Goal: Information Seeking & Learning: Check status

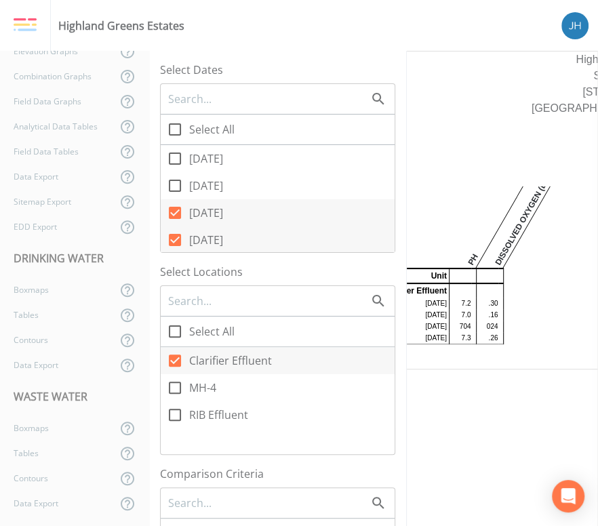
click at [71, 28] on div "Highland Greens Estates" at bounding box center [121, 26] width 126 height 16
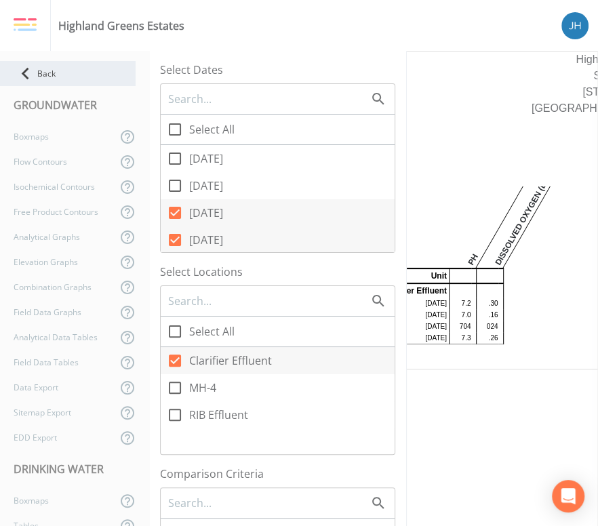
click at [53, 62] on div "Back" at bounding box center [68, 73] width 136 height 25
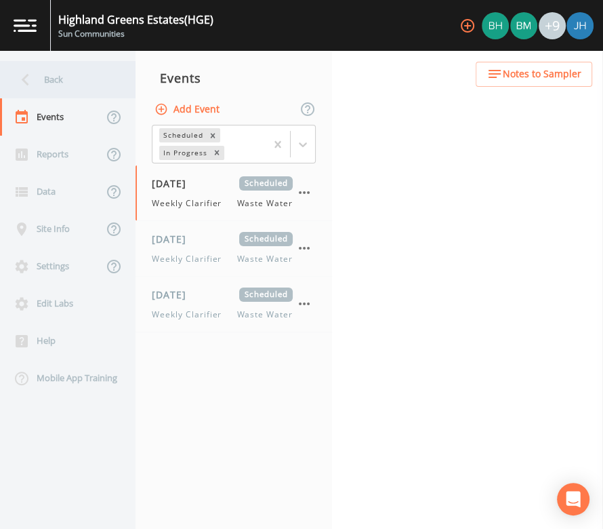
click at [45, 77] on div "Back" at bounding box center [61, 79] width 122 height 37
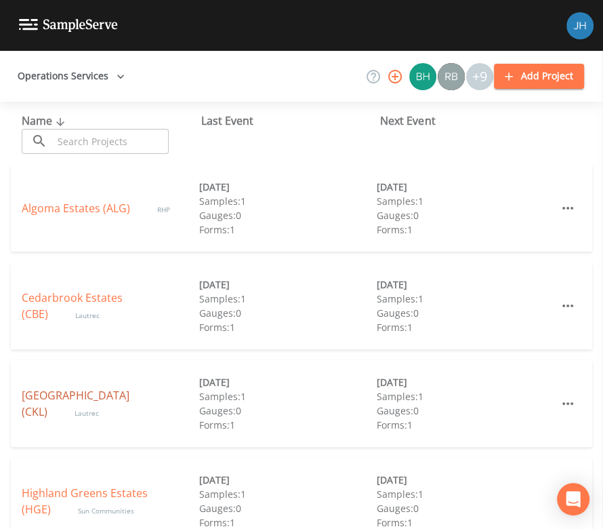
click at [94, 404] on link "[GEOGRAPHIC_DATA] (CKL)" at bounding box center [76, 403] width 108 height 31
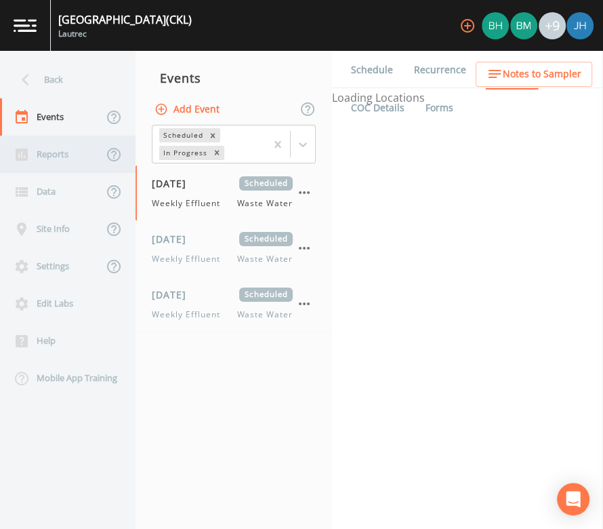
select select "092b3f94-5697-4c94-9891-da161916fdbb"
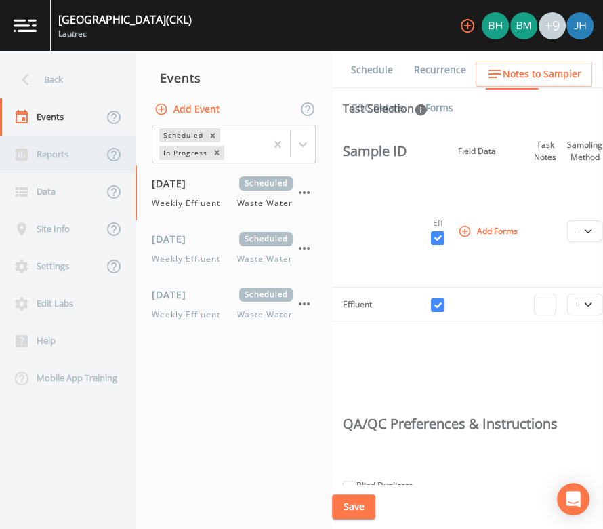
click at [61, 159] on div "Reports" at bounding box center [51, 154] width 103 height 37
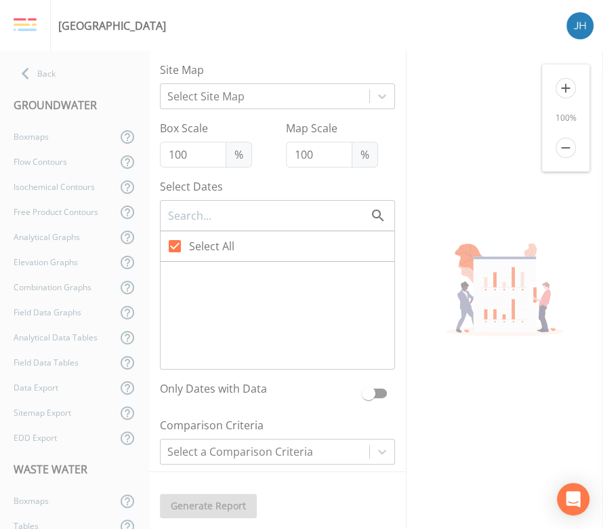
checkbox input "false"
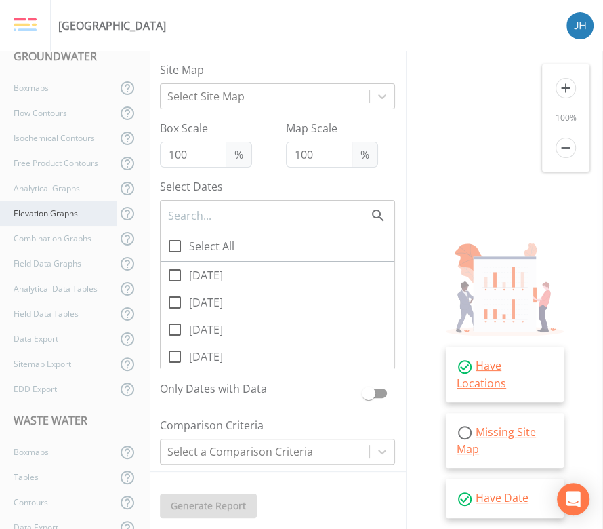
scroll to position [73, 0]
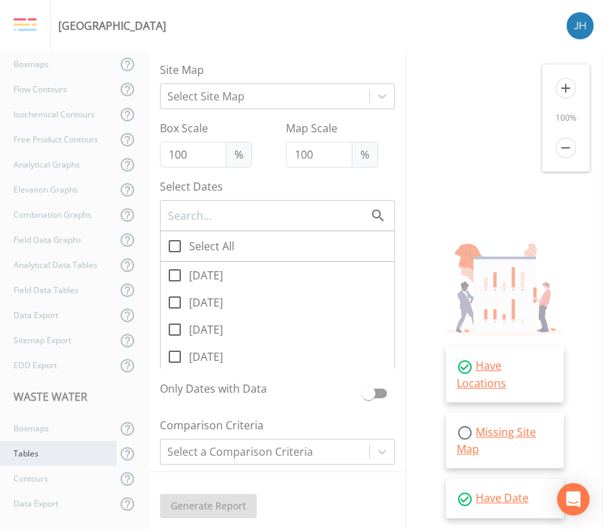
click at [33, 452] on div "Tables" at bounding box center [58, 453] width 117 height 25
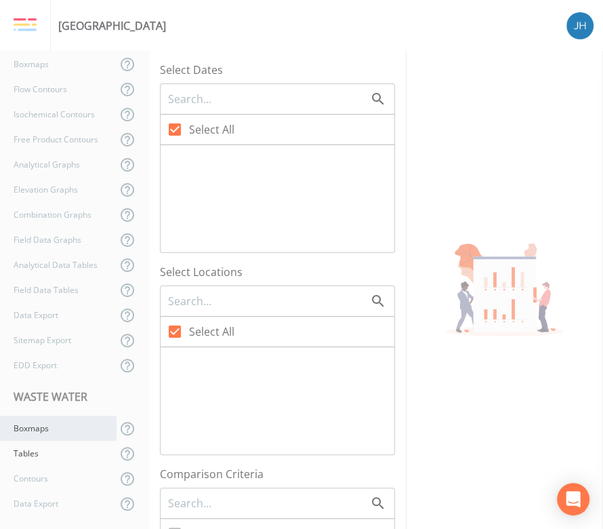
checkbox input "false"
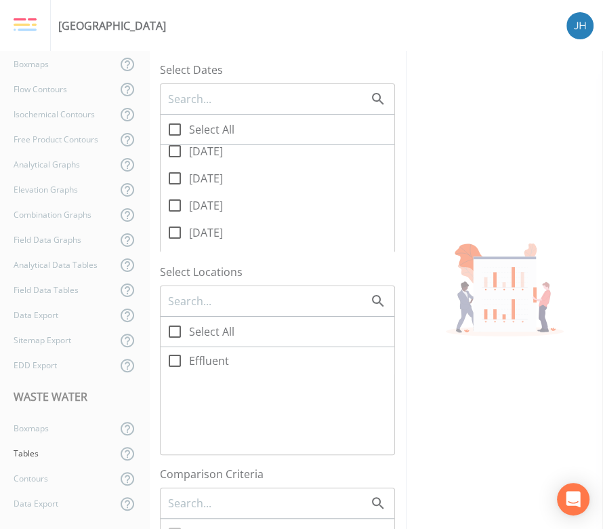
scroll to position [90, 0]
click at [174, 203] on icon at bounding box center [175, 204] width 16 height 16
click at [174, 203] on input "[DATE]" at bounding box center [168, 197] width 14 height 14
checkbox input "true"
click at [175, 178] on icon at bounding box center [175, 177] width 16 height 16
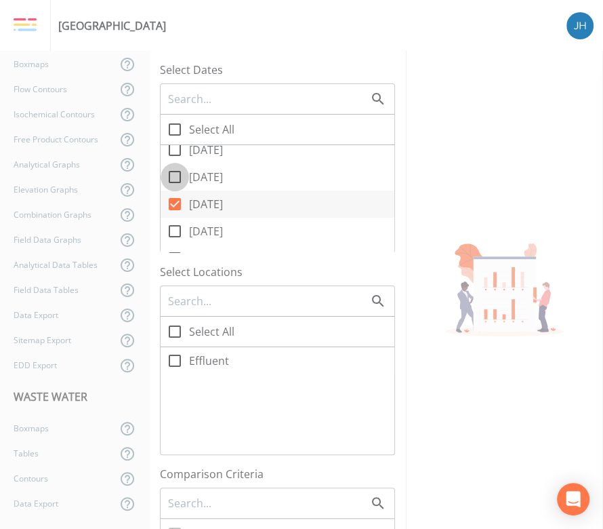
click at [174, 176] on input "[DATE]" at bounding box center [168, 170] width 14 height 14
checkbox input "true"
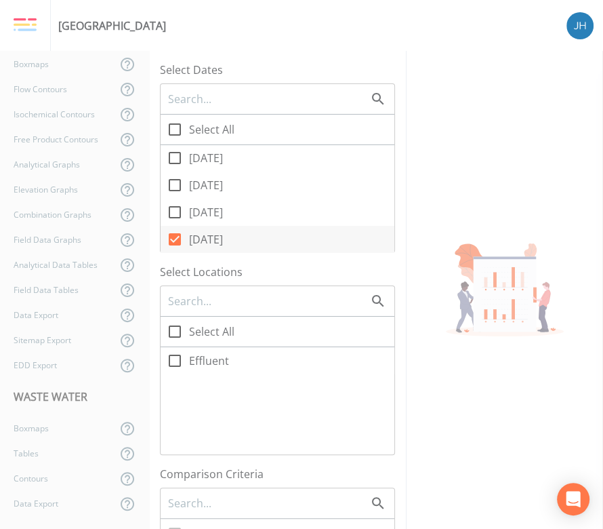
scroll to position [0, 0]
click at [178, 236] on icon at bounding box center [175, 240] width 16 height 16
click at [174, 236] on input "[DATE]" at bounding box center [168, 233] width 14 height 14
checkbox input "true"
click at [179, 214] on icon at bounding box center [175, 213] width 16 height 16
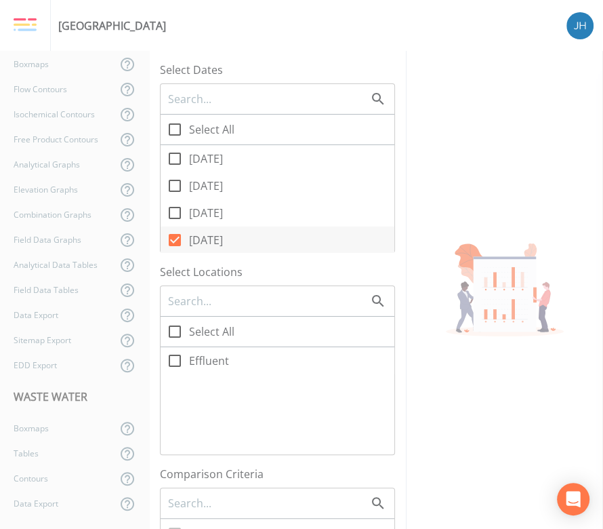
click at [174, 212] on input "[DATE]" at bounding box center [168, 206] width 14 height 14
checkbox input "true"
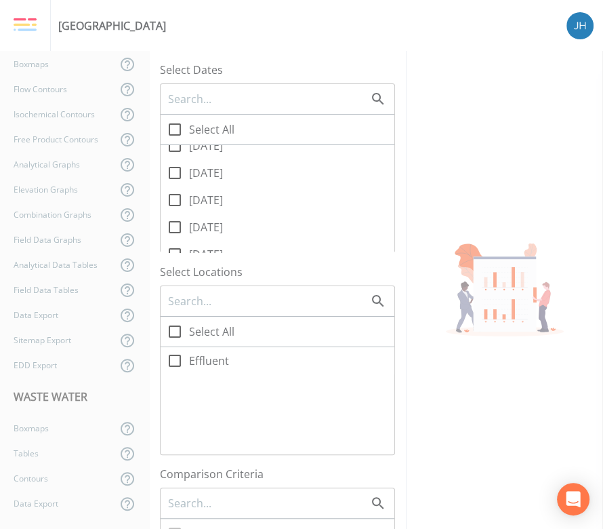
scroll to position [180, 0]
click at [175, 354] on icon at bounding box center [175, 361] width 16 height 16
click at [174, 354] on input "Effluent" at bounding box center [168, 353] width 14 height 14
checkbox input "true"
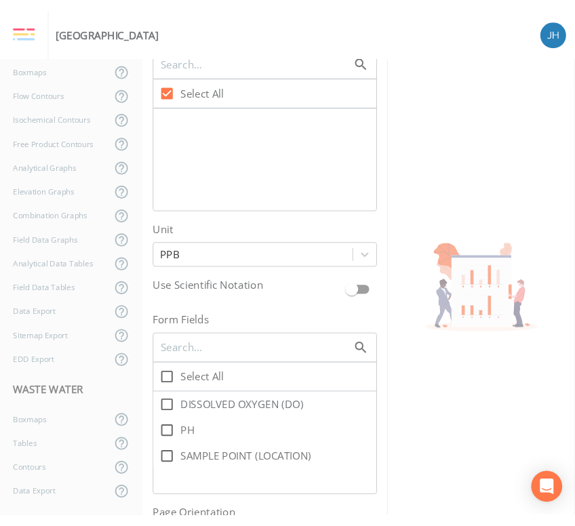
scroll to position [814, 0]
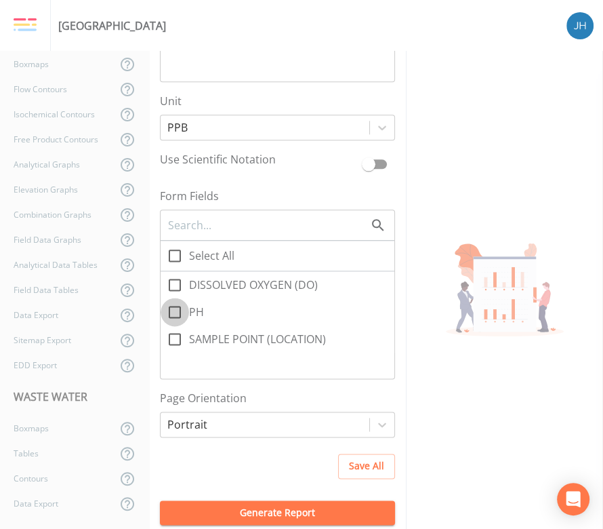
click at [180, 313] on icon at bounding box center [175, 312] width 12 height 12
click at [174, 311] on input "PH" at bounding box center [168, 305] width 14 height 14
checkbox input "true"
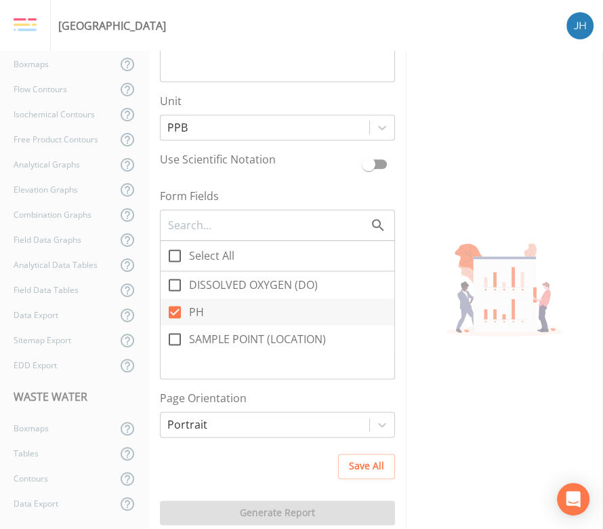
click at [180, 289] on icon at bounding box center [175, 285] width 12 height 12
click at [174, 284] on input "DISSOLVED OXYGEN (DO)" at bounding box center [168, 278] width 14 height 14
checkbox input "true"
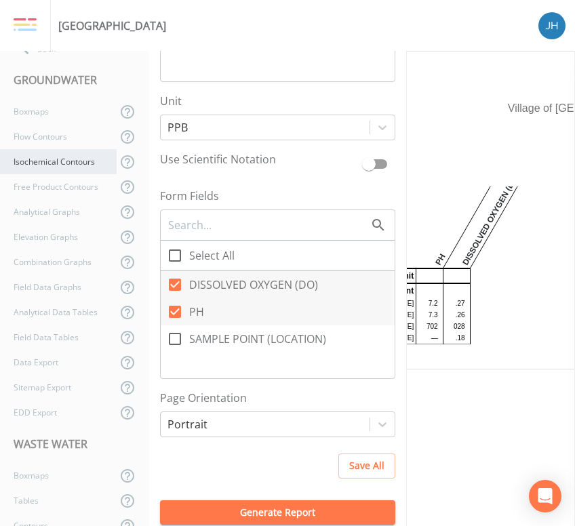
scroll to position [0, 0]
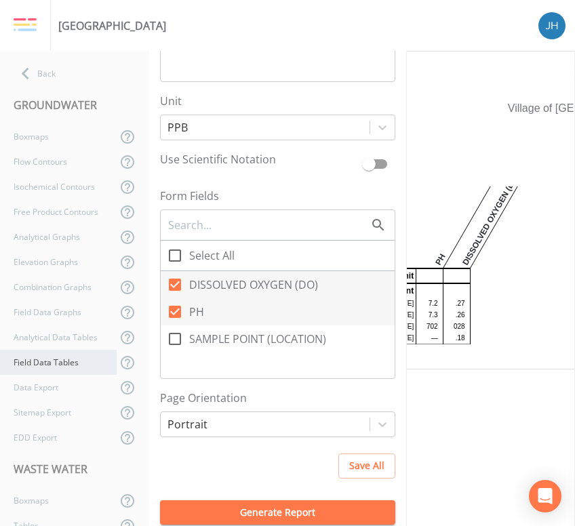
click at [48, 358] on div "Field Data Tables" at bounding box center [58, 362] width 117 height 25
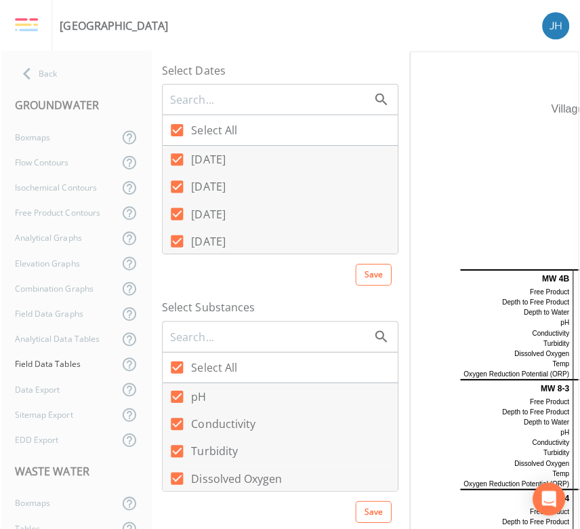
scroll to position [90, 0]
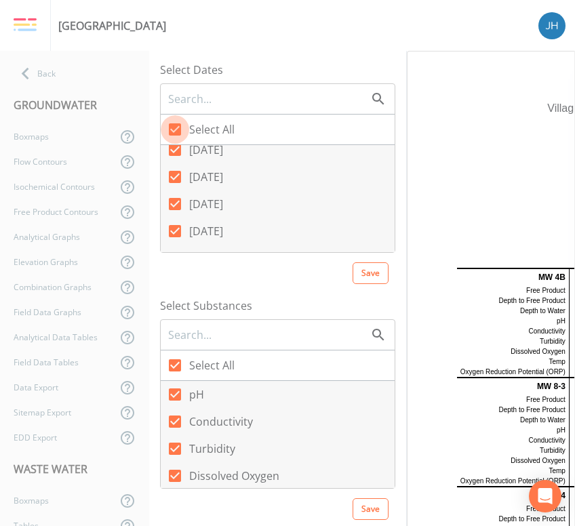
click at [174, 127] on icon at bounding box center [175, 129] width 12 height 12
click at [174, 127] on input "Select All" at bounding box center [168, 122] width 14 height 14
checkbox input "false"
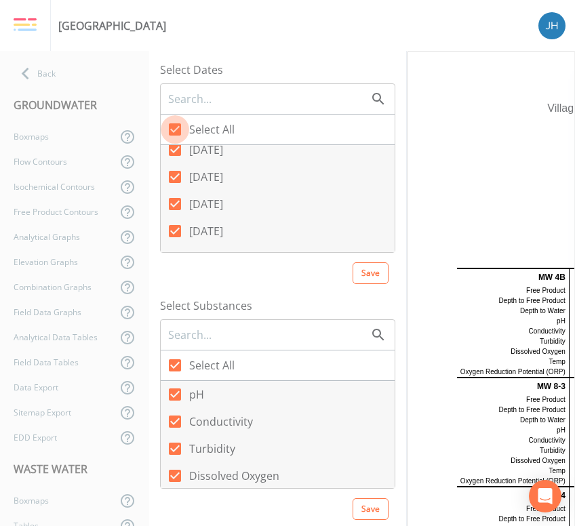
checkbox input "false"
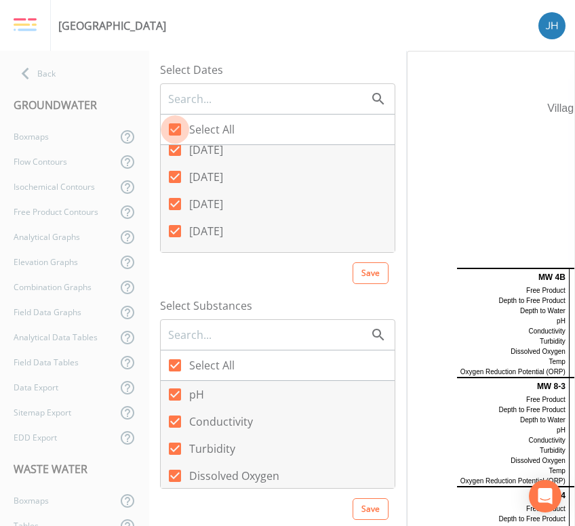
checkbox input "false"
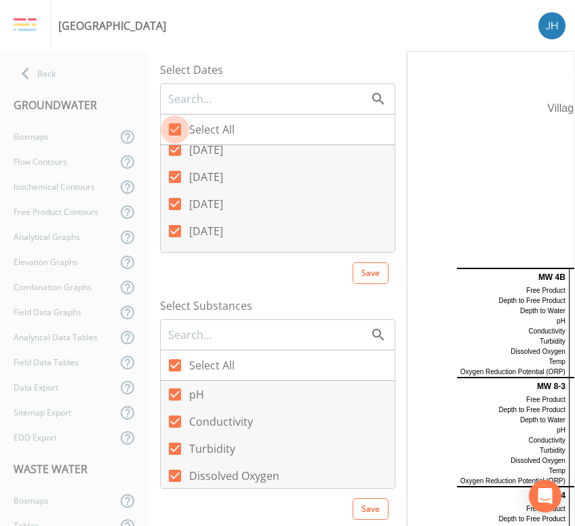
checkbox input "false"
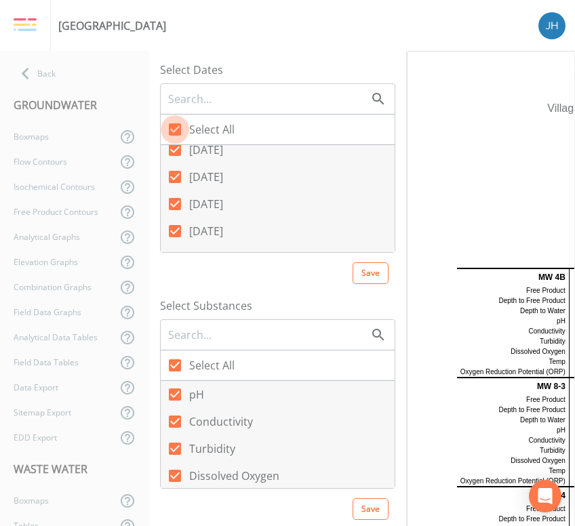
checkbox input "false"
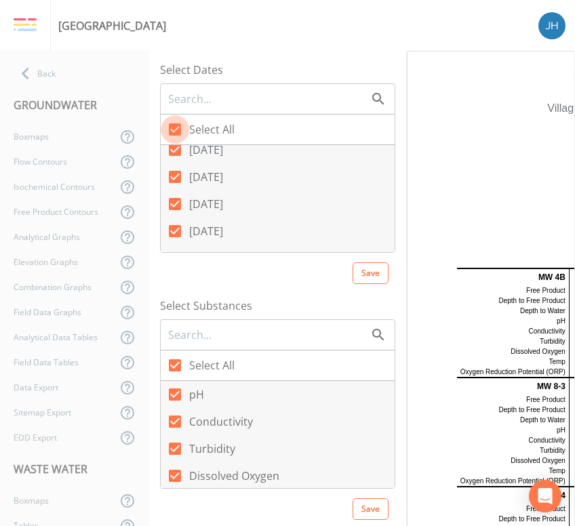
checkbox input "false"
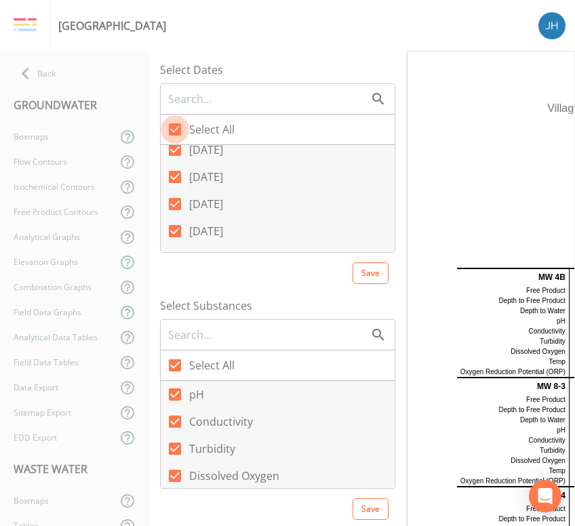
checkbox input "false"
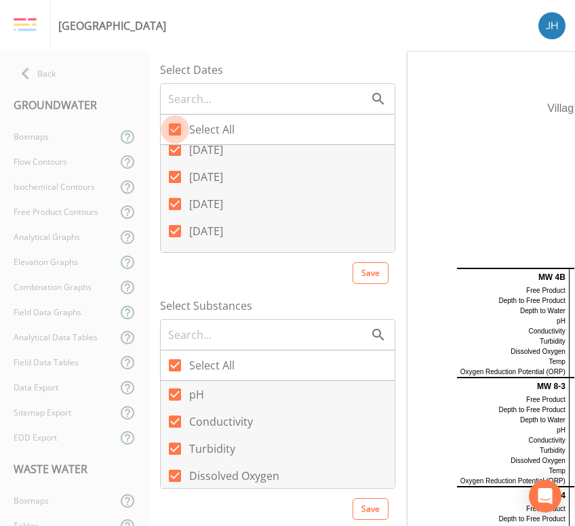
checkbox input "false"
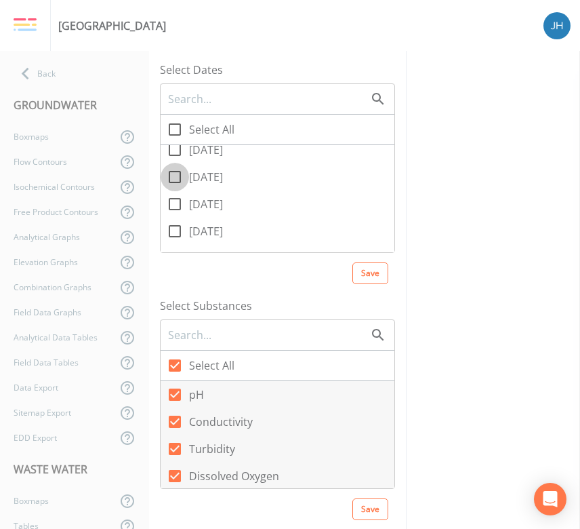
click at [175, 177] on icon at bounding box center [175, 177] width 16 height 16
click at [174, 176] on input "[DATE]" at bounding box center [168, 170] width 14 height 14
checkbox input "true"
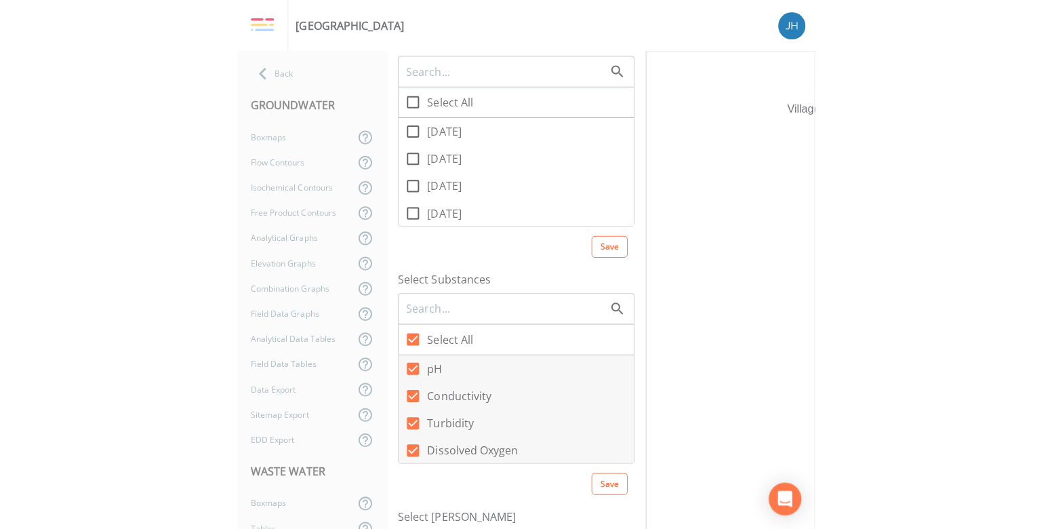
scroll to position [0, 0]
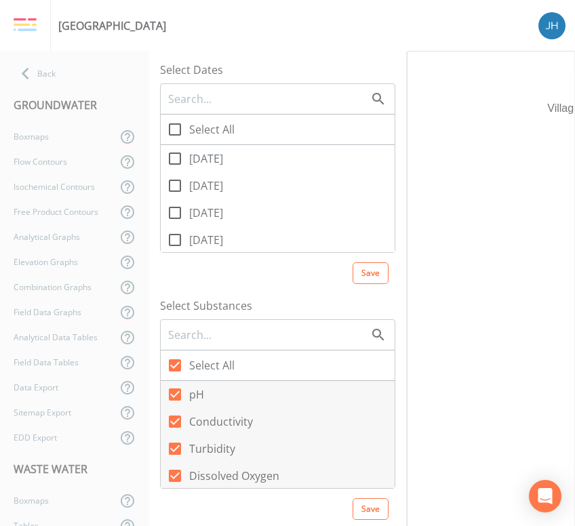
click at [178, 132] on icon at bounding box center [175, 129] width 16 height 16
click at [174, 129] on input "Select All" at bounding box center [168, 122] width 14 height 14
checkbox input "true"
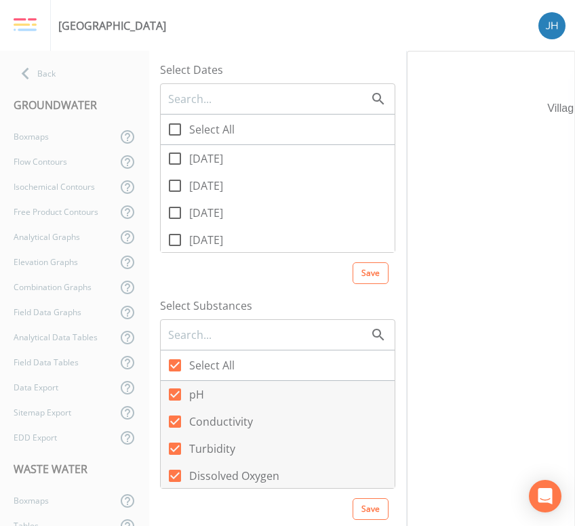
checkbox input "true"
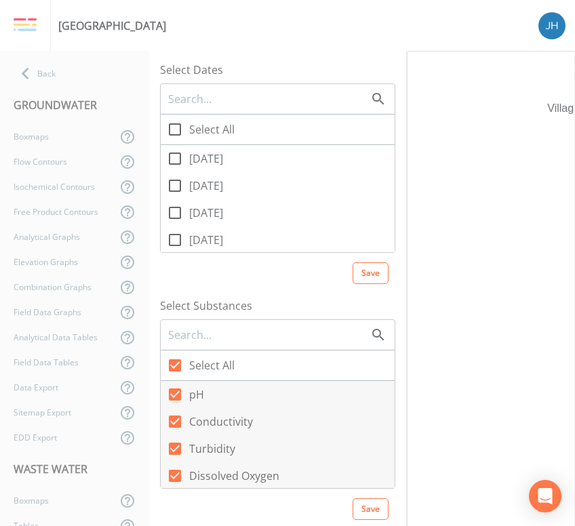
checkbox input "true"
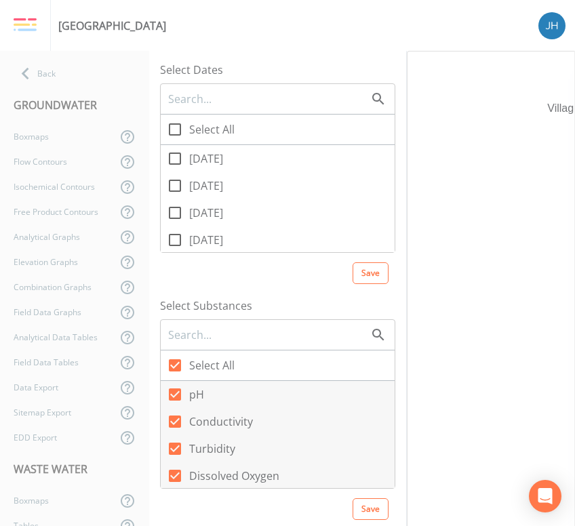
checkbox input "true"
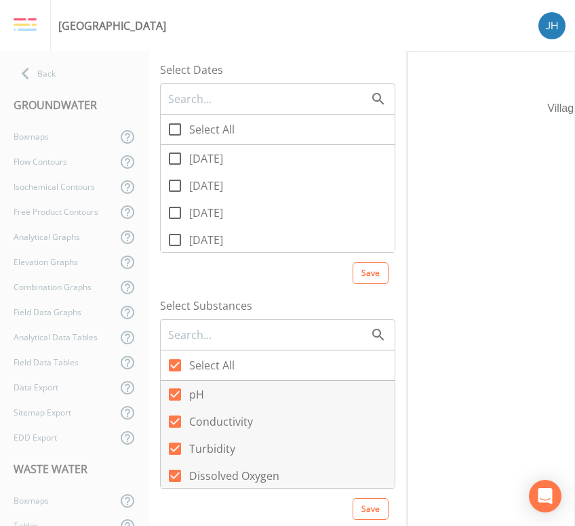
checkbox input "true"
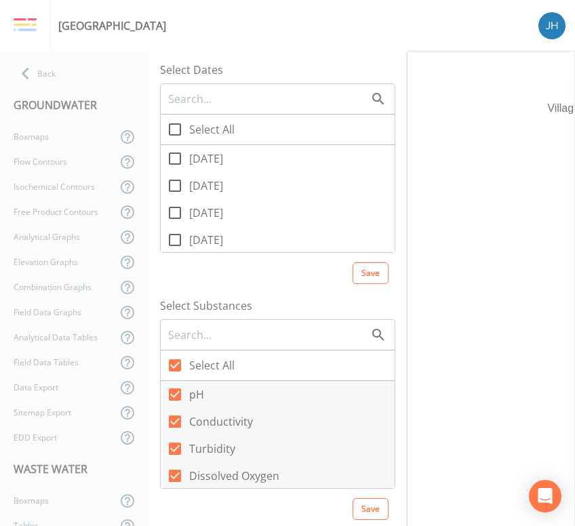
checkbox input "true"
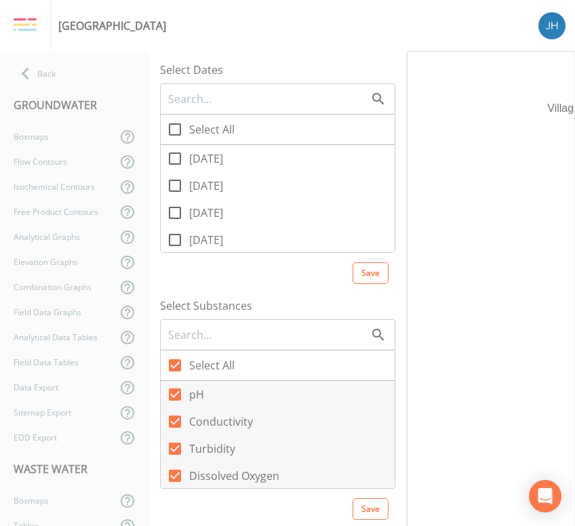
checkbox input "true"
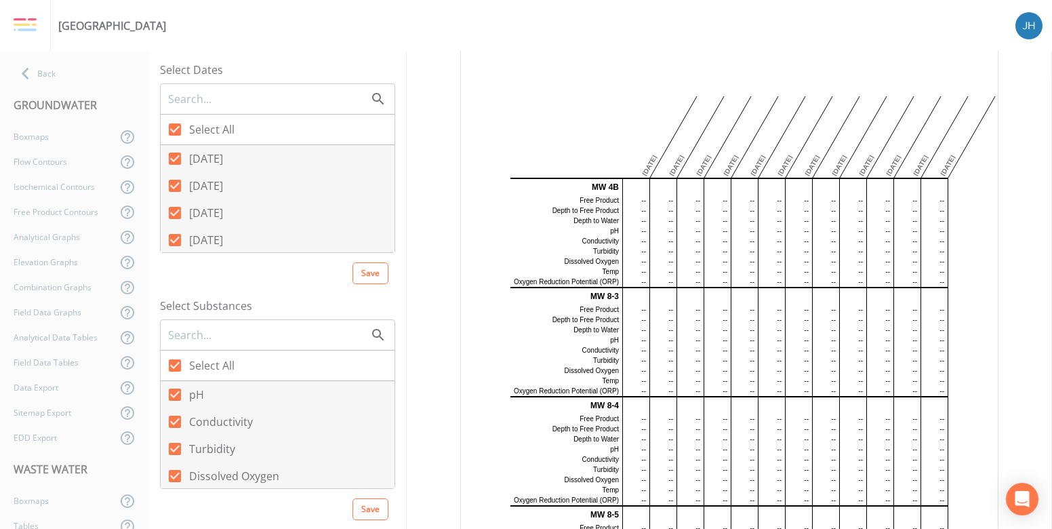
scroll to position [271, 0]
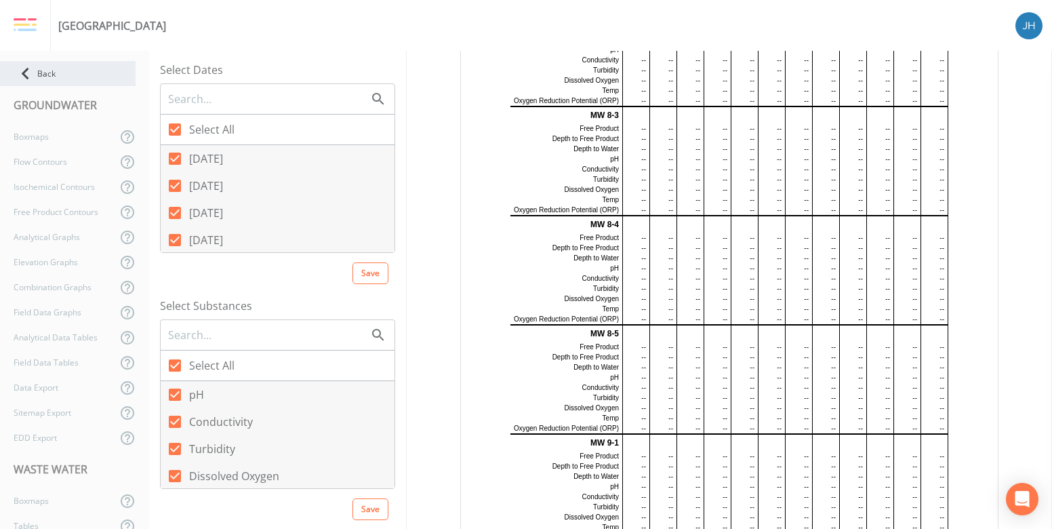
click at [47, 64] on div "Back" at bounding box center [68, 73] width 136 height 25
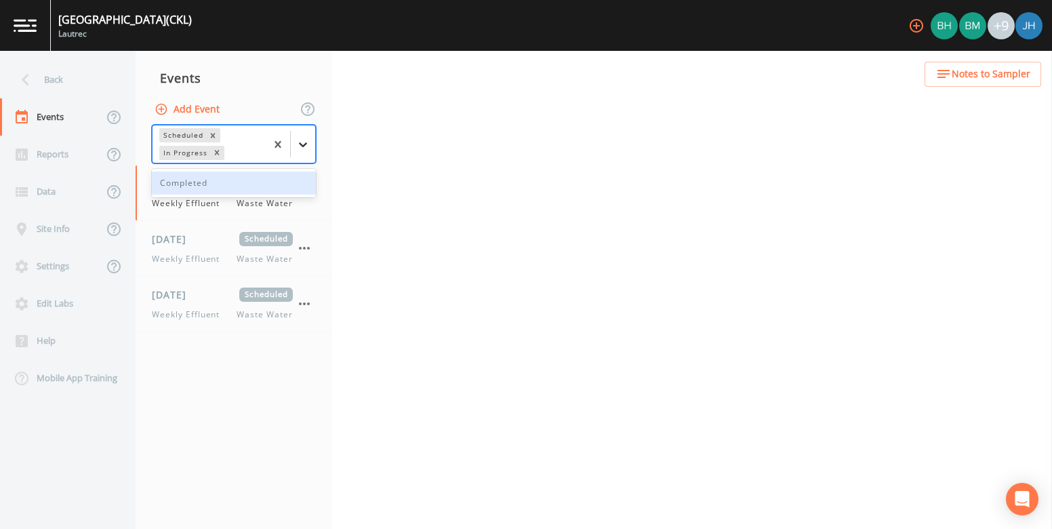
click at [302, 138] on icon at bounding box center [303, 145] width 14 height 14
click at [233, 186] on div "Completed" at bounding box center [234, 183] width 164 height 23
select select "092b3f94-5697-4c94-9891-da161916fdbb"
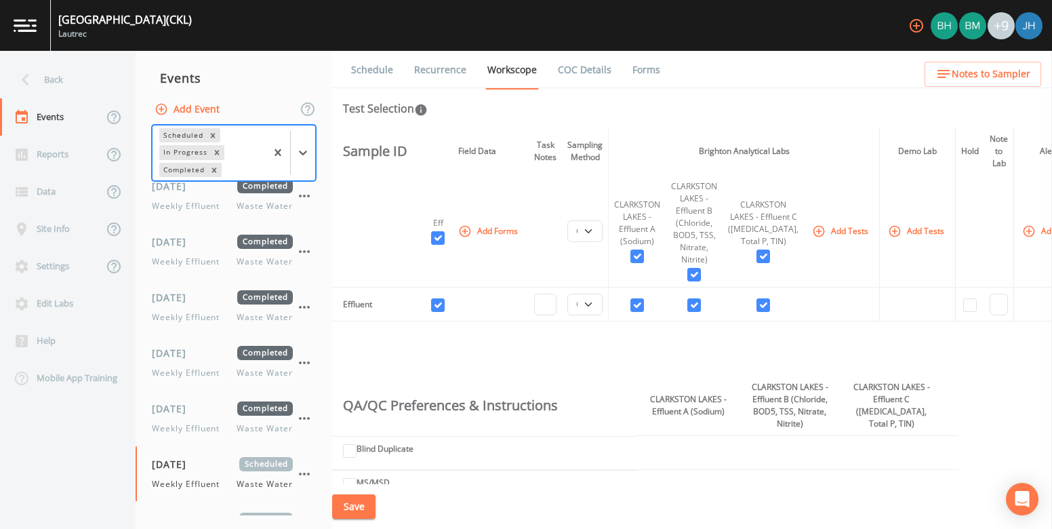
scroll to position [1579, 0]
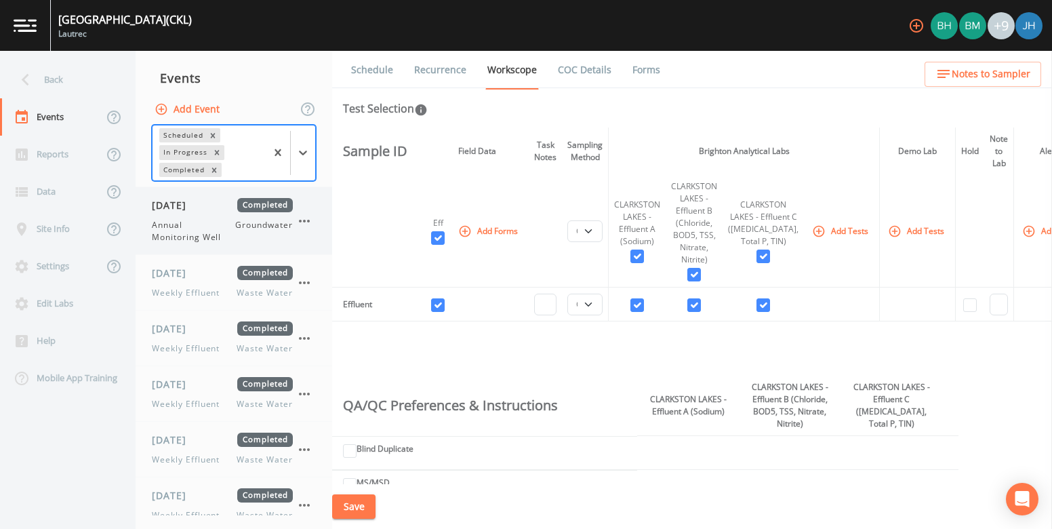
click at [217, 214] on div "[DATE] Completed Annual Monitoring Well Groundwater" at bounding box center [222, 220] width 141 height 45
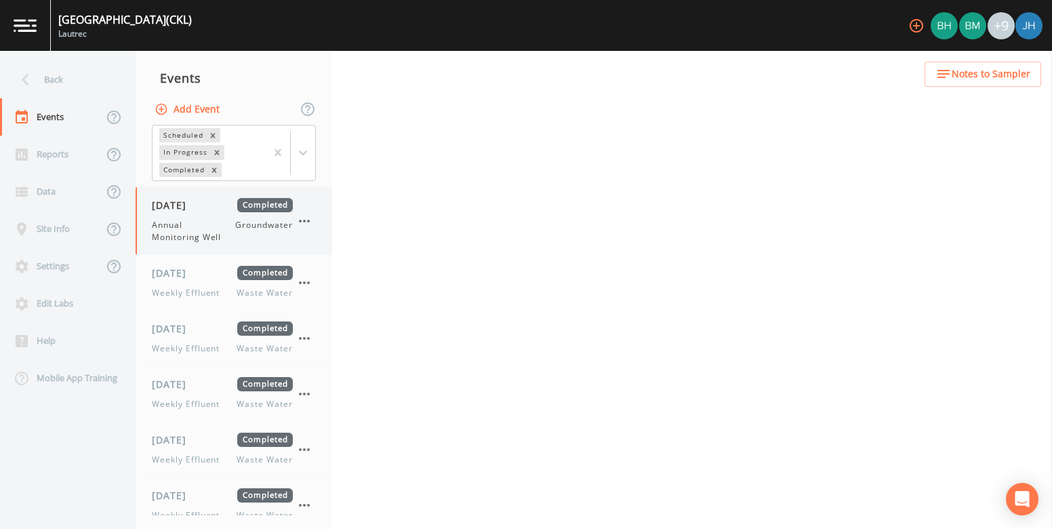
select select "0b1af911-289b-4d7b-9fdf-156f6d27a2cf"
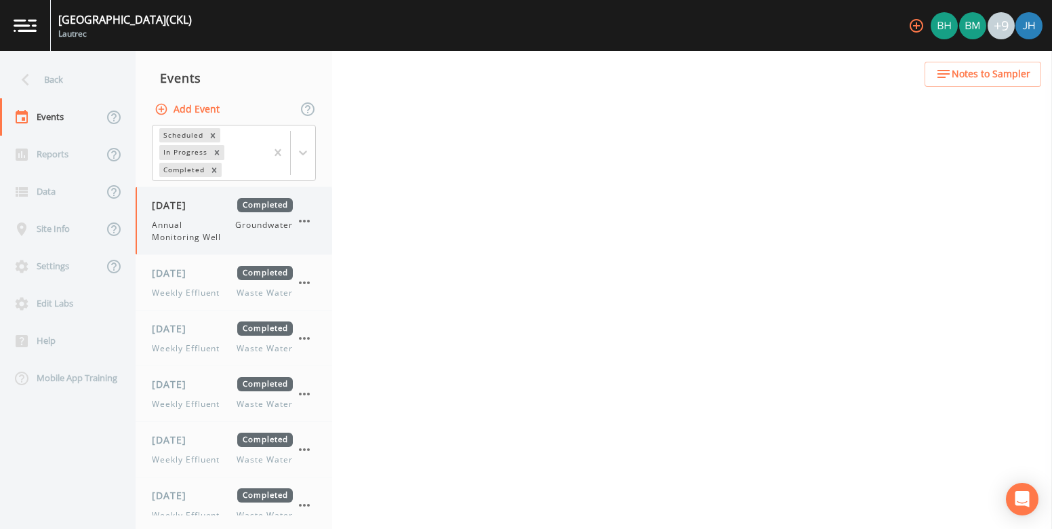
select select "0b1af911-289b-4d7b-9fdf-156f6d27a2cf"
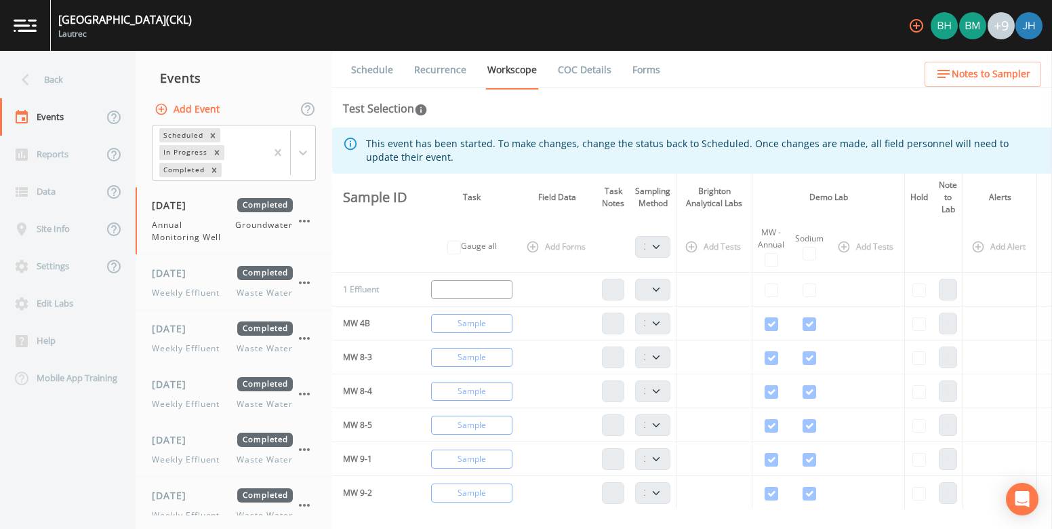
click at [597, 71] on link "Forms" at bounding box center [646, 70] width 32 height 38
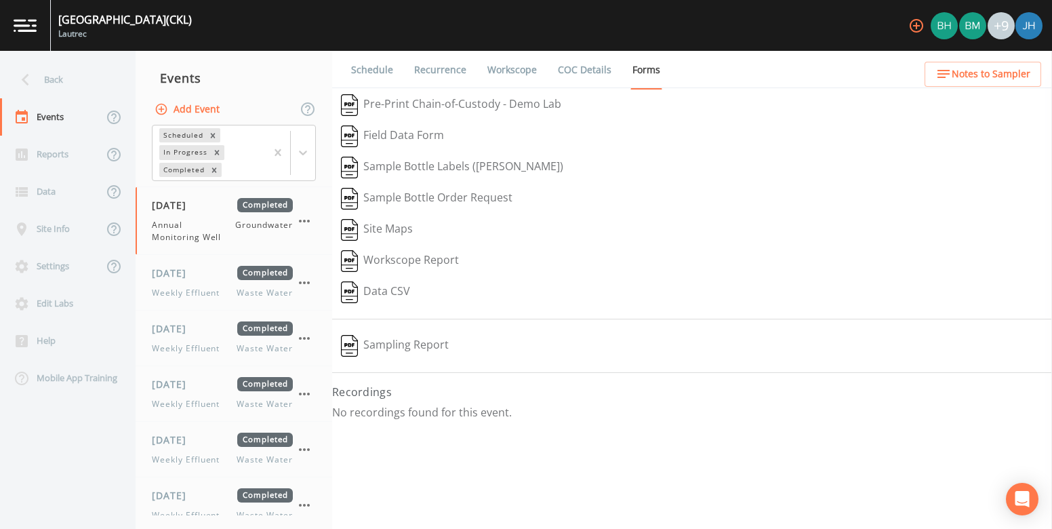
click at [414, 346] on button "Sampling Report" at bounding box center [394, 345] width 125 height 31
click at [425, 134] on button "Field Data Form" at bounding box center [392, 136] width 121 height 31
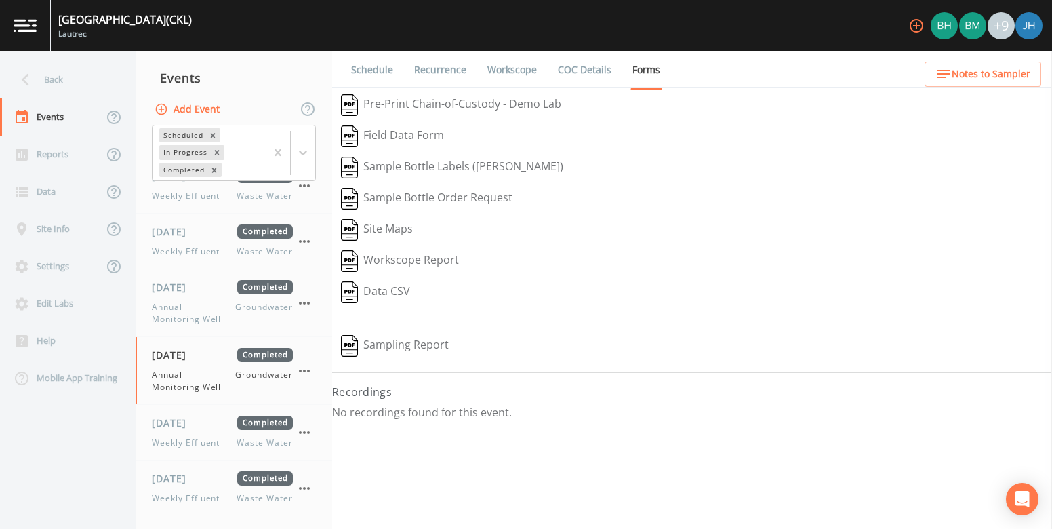
scroll to position [1399, 0]
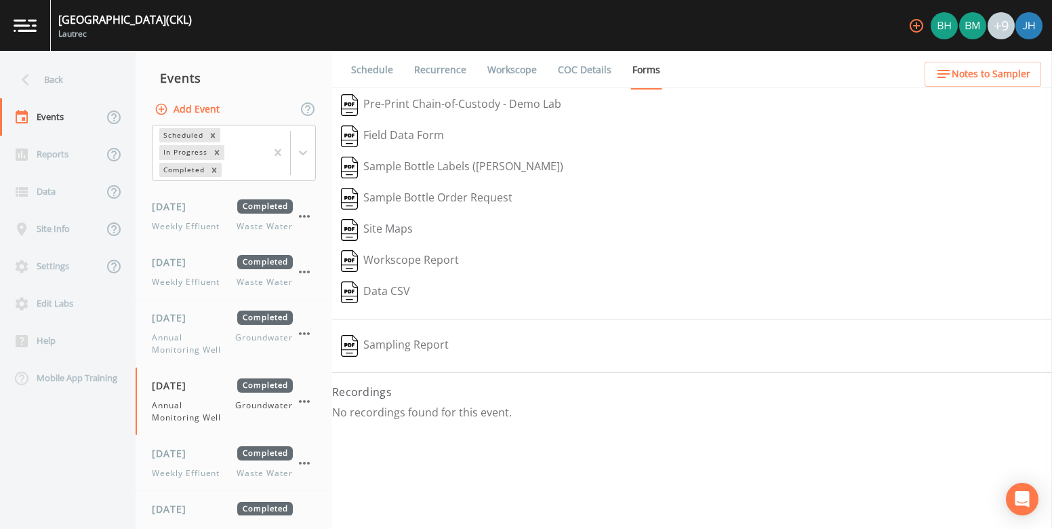
click at [569, 71] on link "COC Details" at bounding box center [585, 70] width 58 height 38
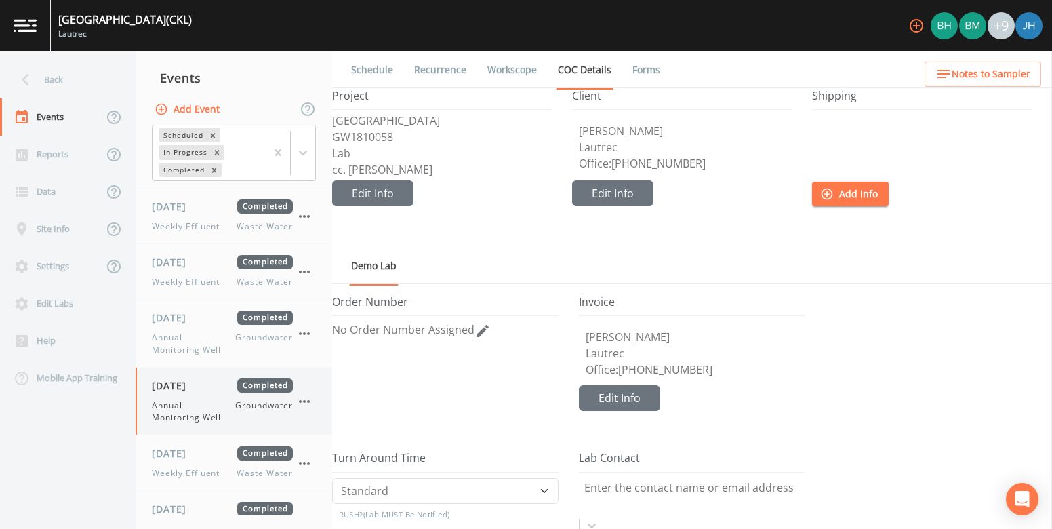
click at [214, 395] on div "[DATE] Completed Annual Monitoring Well Groundwater" at bounding box center [222, 400] width 141 height 45
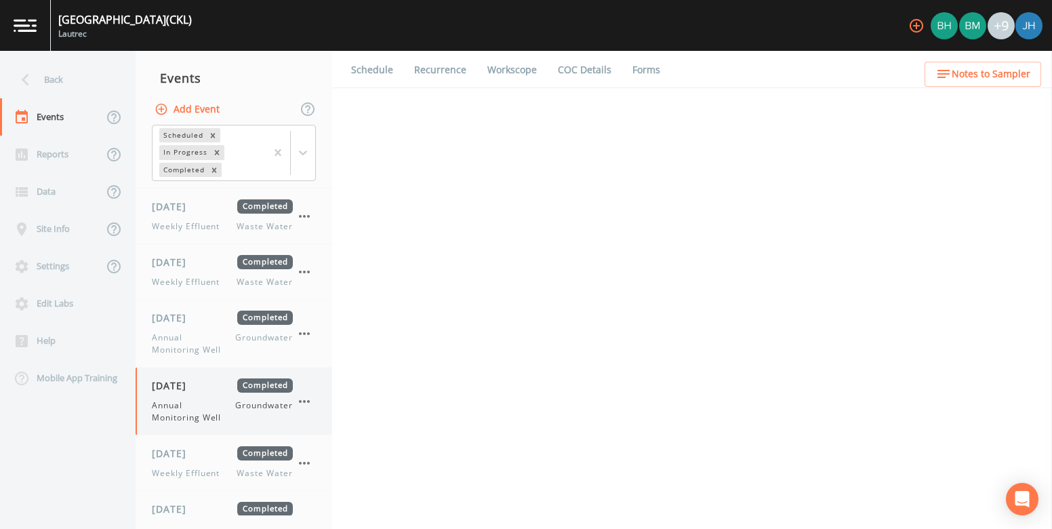
select select "0b1af911-289b-4d7b-9fdf-156f6d27a2cf"
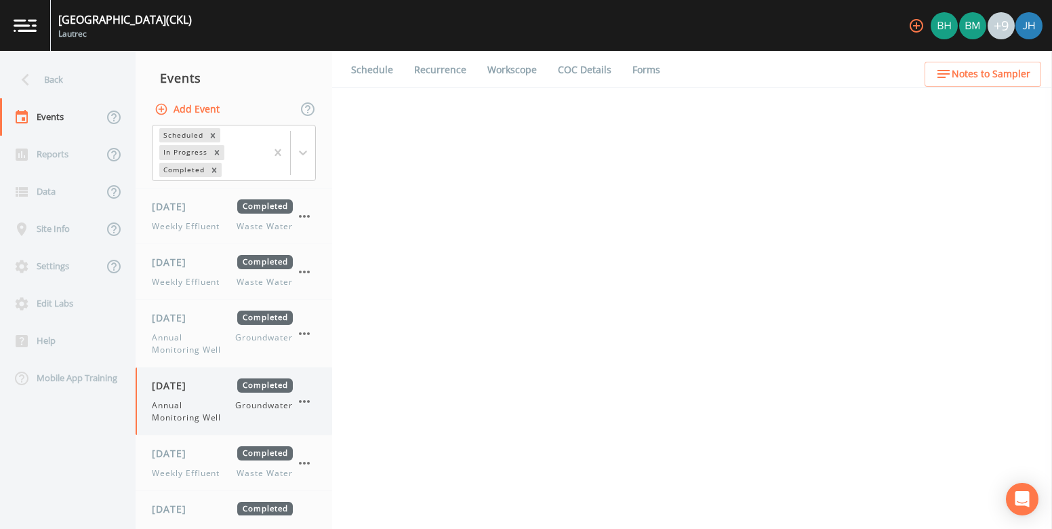
select select "0b1af911-289b-4d7b-9fdf-156f6d27a2cf"
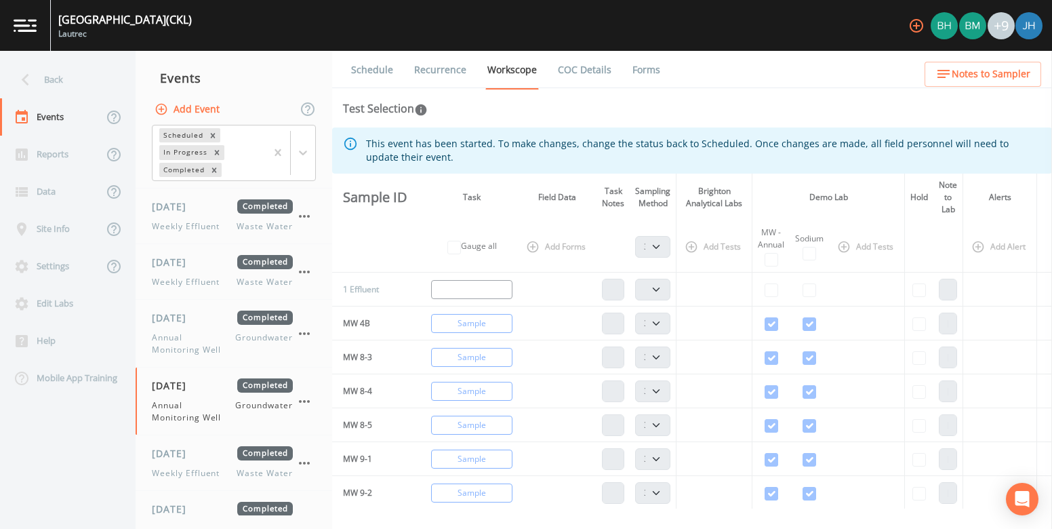
click at [597, 68] on link "Forms" at bounding box center [646, 70] width 32 height 38
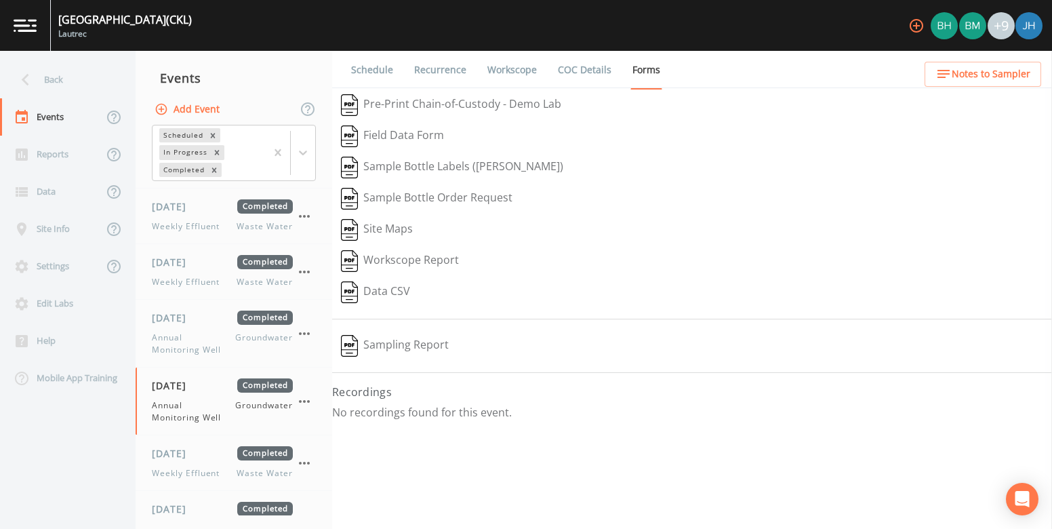
click at [408, 340] on button "Sampling Report" at bounding box center [394, 345] width 125 height 31
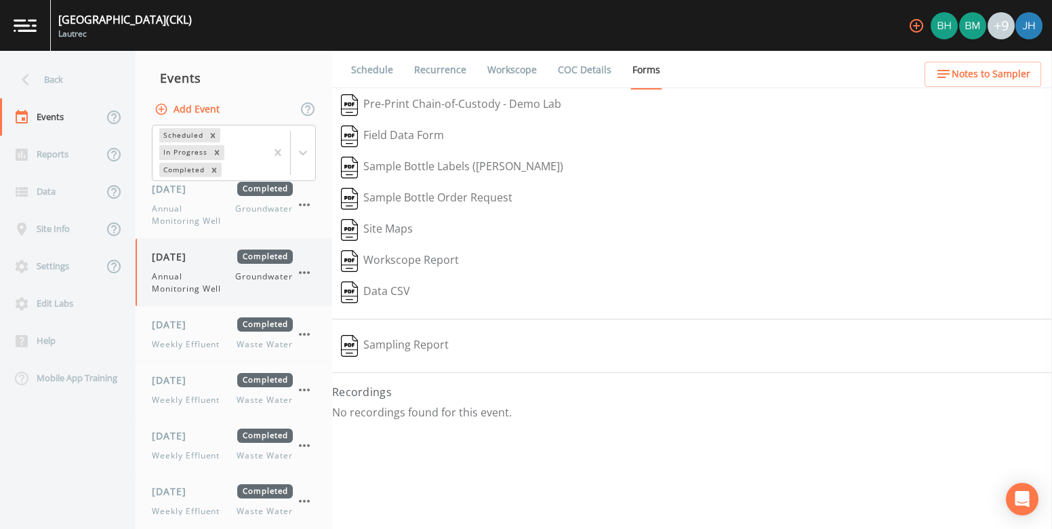
scroll to position [1489, 0]
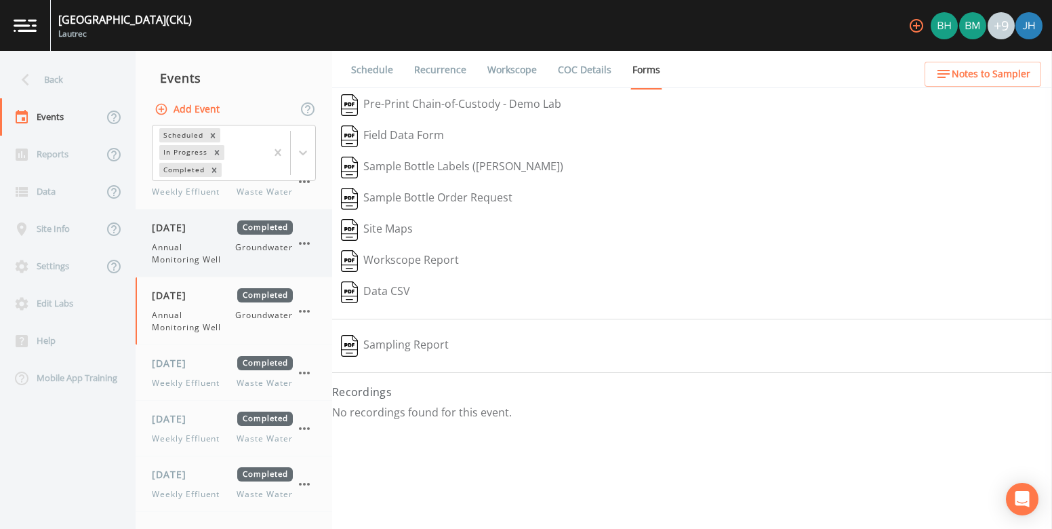
click at [198, 245] on span "Annual Monitoring Well" at bounding box center [193, 253] width 83 height 24
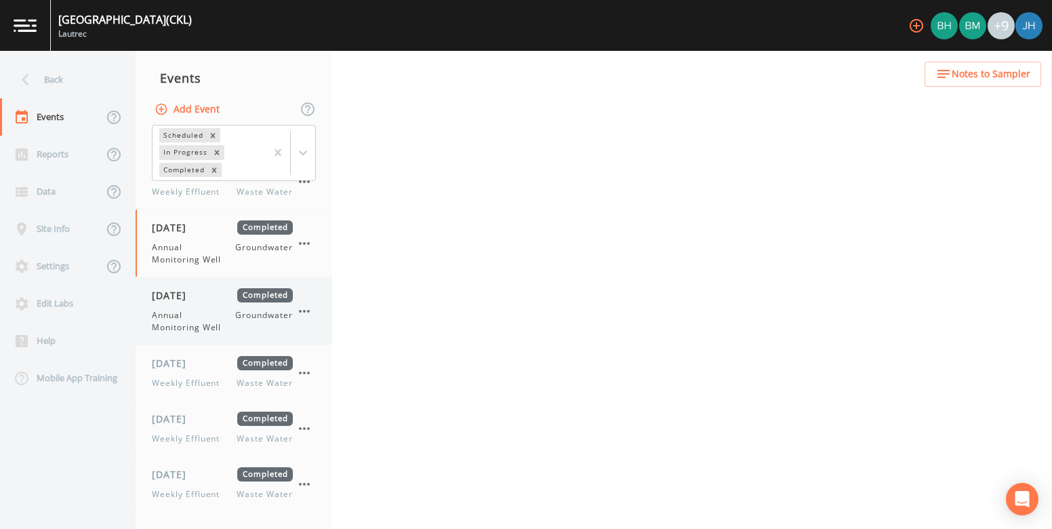
select select "0b1af911-289b-4d7b-9fdf-156f6d27a2cf"
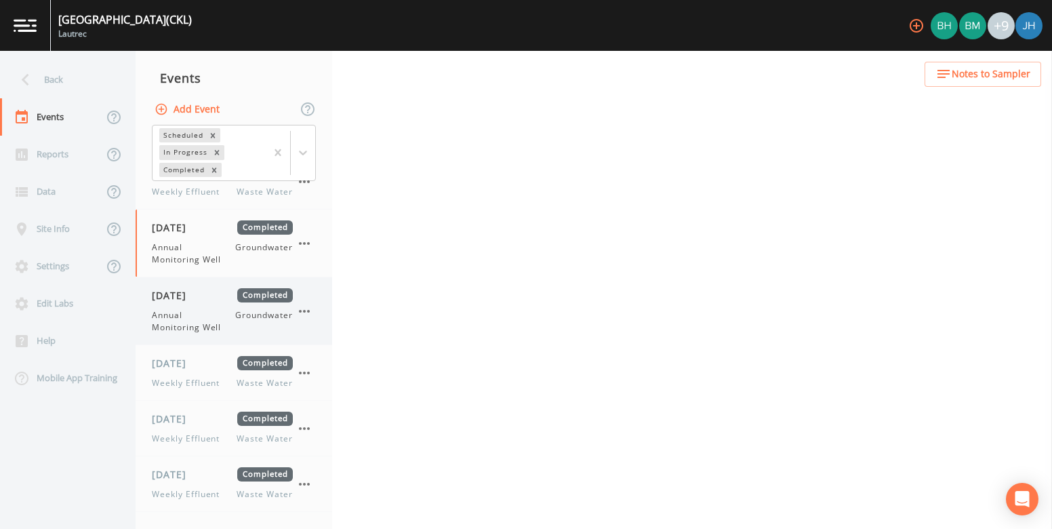
select select "0b1af911-289b-4d7b-9fdf-156f6d27a2cf"
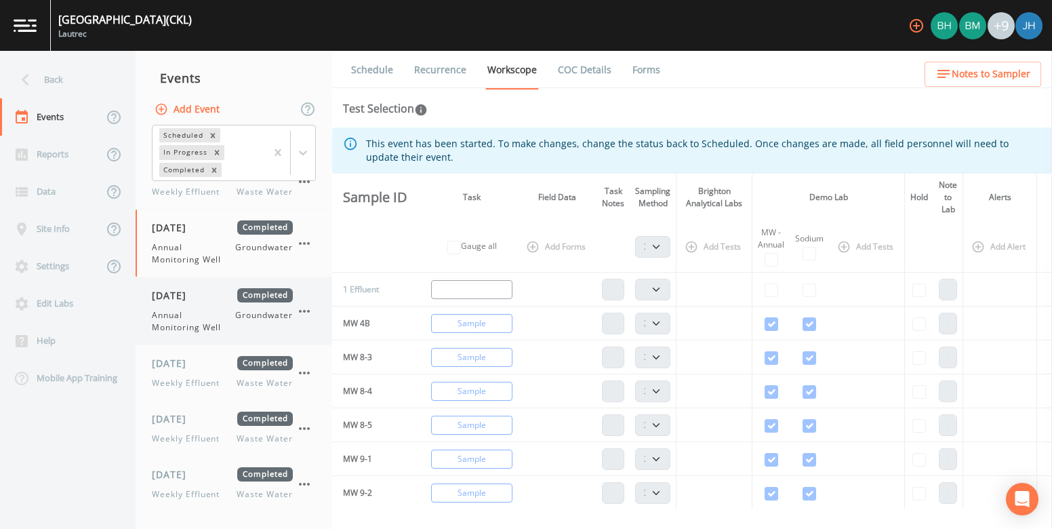
click at [201, 303] on div "[DATE] Completed Annual Monitoring Well Groundwater" at bounding box center [222, 310] width 141 height 45
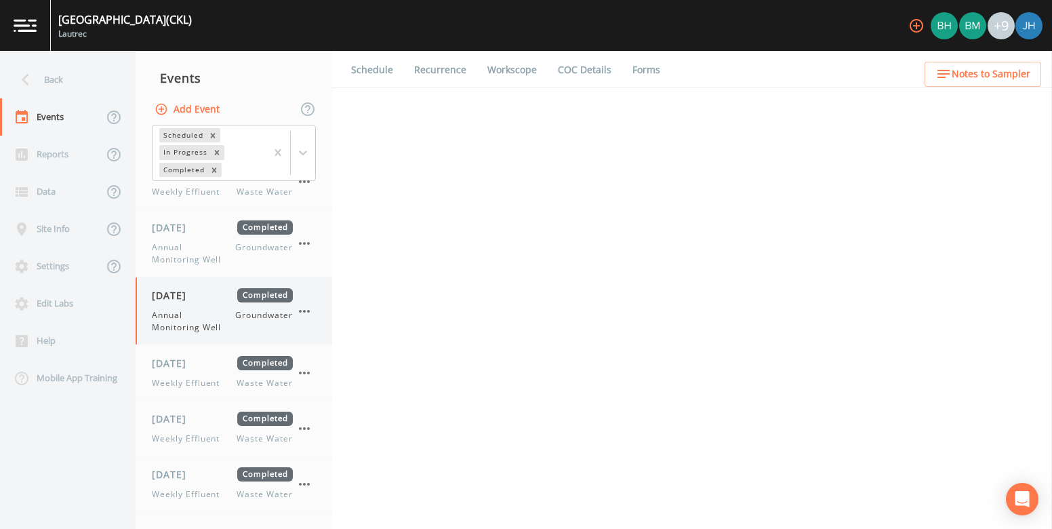
select select "0b1af911-289b-4d7b-9fdf-156f6d27a2cf"
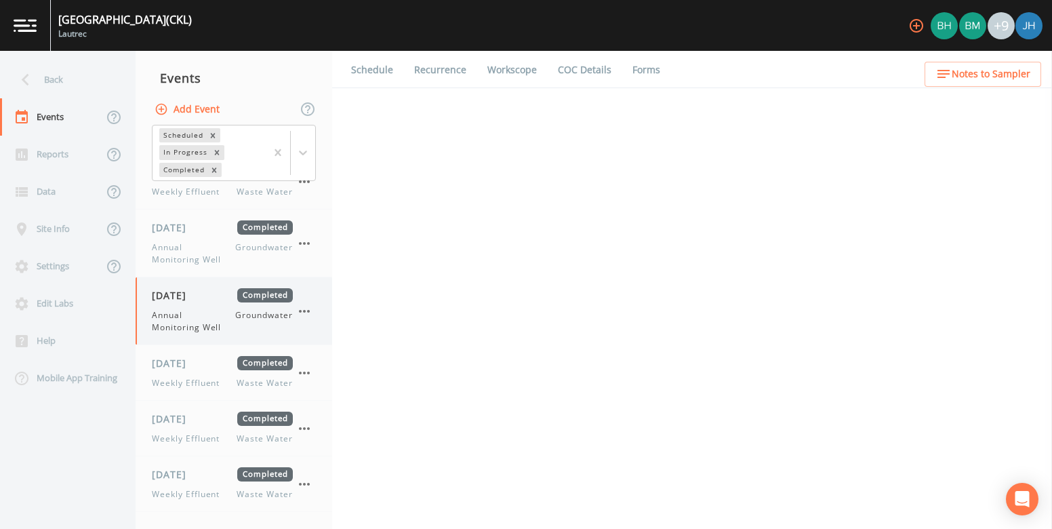
select select "0b1af911-289b-4d7b-9fdf-156f6d27a2cf"
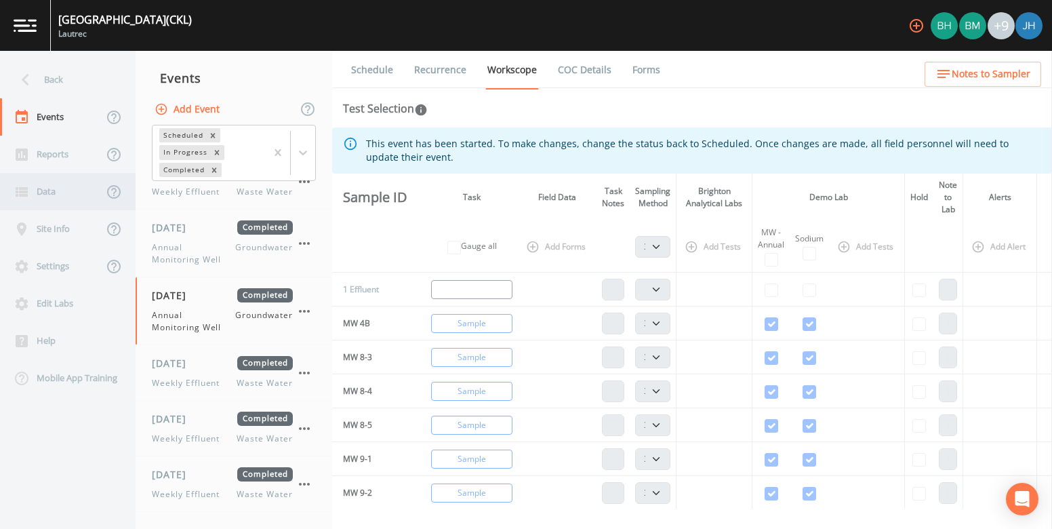
click at [54, 187] on div "Data" at bounding box center [51, 191] width 103 height 37
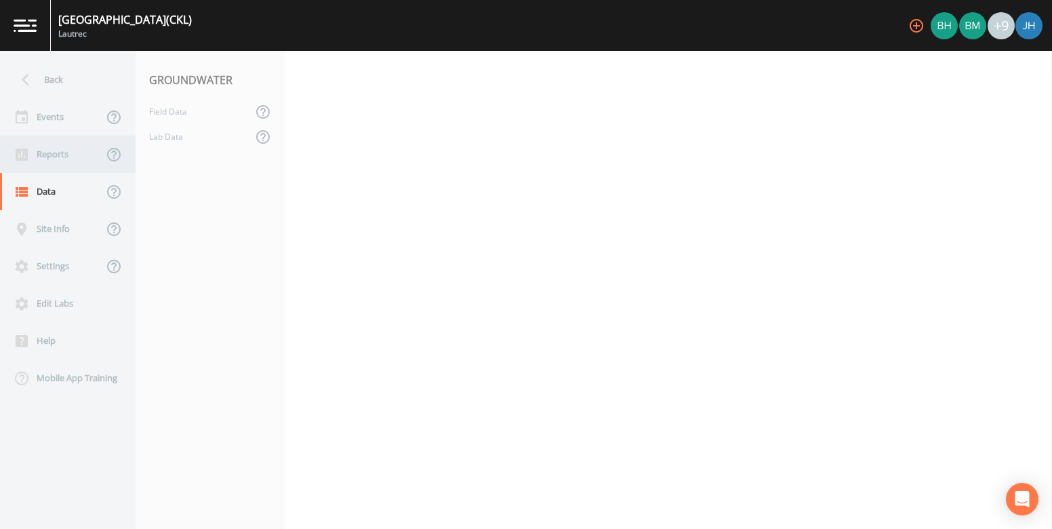
click at [54, 155] on div "Reports" at bounding box center [51, 154] width 103 height 37
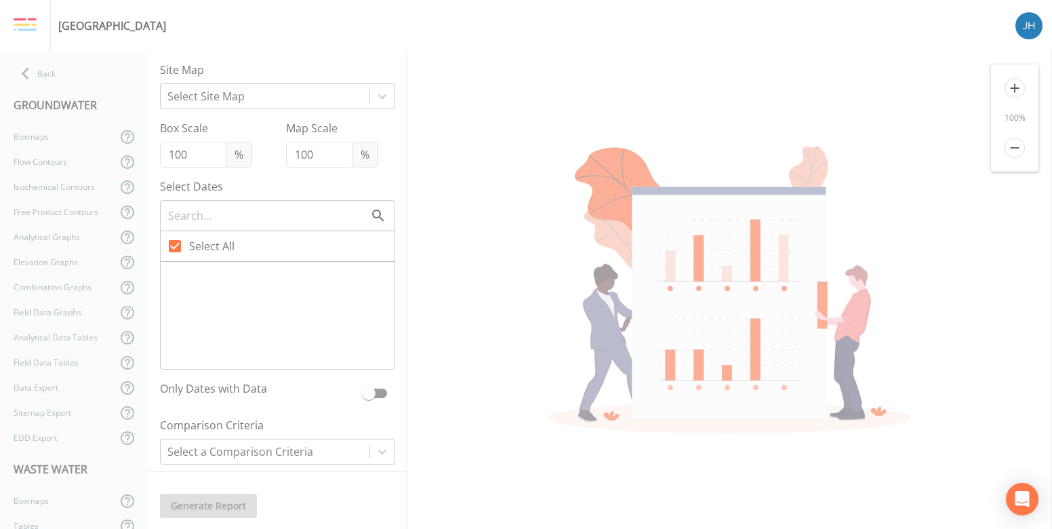
checkbox input "false"
